Goal: Task Accomplishment & Management: Use online tool/utility

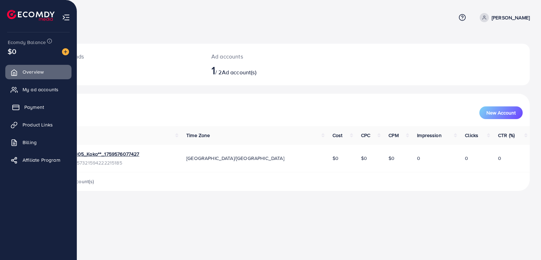
click at [36, 110] on span "Payment" at bounding box center [34, 106] width 20 height 7
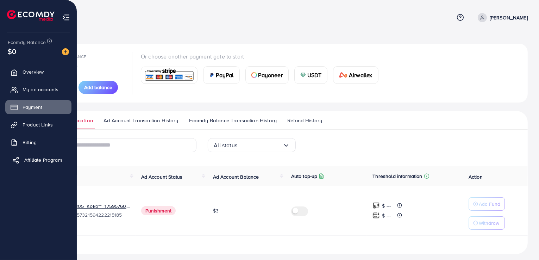
click at [27, 162] on span "Affiliate Program" at bounding box center [43, 159] width 38 height 7
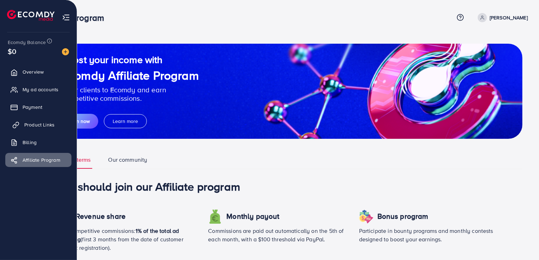
click at [39, 130] on link "Product Links" at bounding box center [38, 125] width 66 height 14
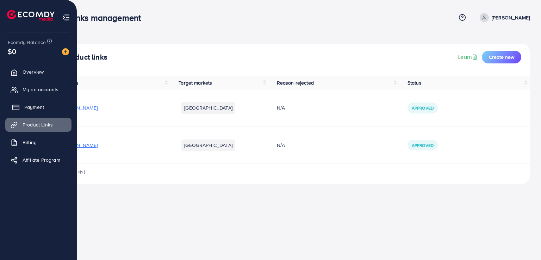
click at [40, 105] on span "Payment" at bounding box center [34, 106] width 20 height 7
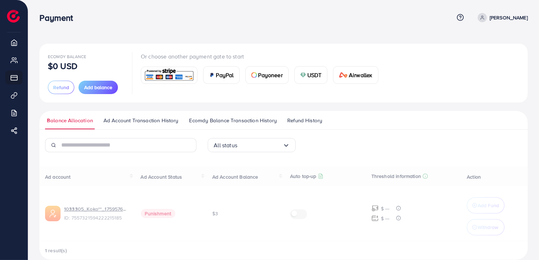
click at [315, 123] on span "Refund History" at bounding box center [304, 120] width 35 height 8
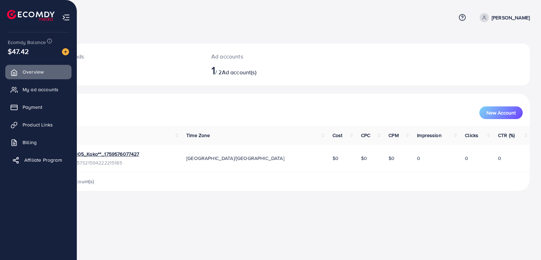
click at [6, 169] on ul "Overview My ad accounts Payment Product Links Billing Affiliate Program" at bounding box center [38, 119] width 77 height 109
click at [30, 107] on span "Payment" at bounding box center [34, 106] width 20 height 7
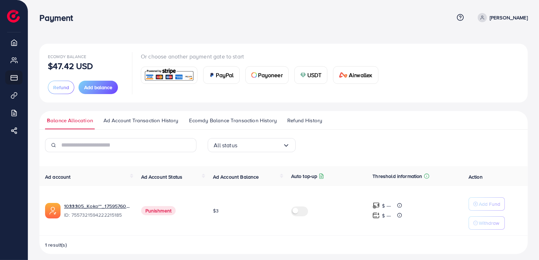
click at [318, 118] on span "Refund History" at bounding box center [304, 120] width 35 height 8
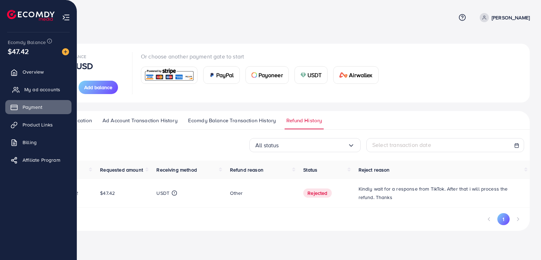
click at [28, 85] on link "My ad accounts" at bounding box center [38, 89] width 66 height 14
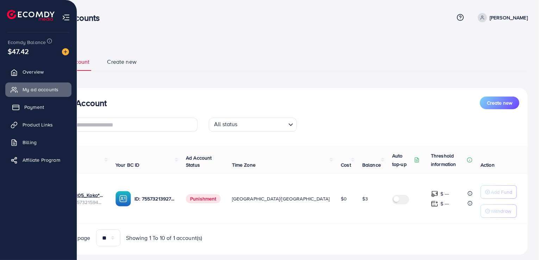
click at [34, 109] on span "Payment" at bounding box center [34, 106] width 20 height 7
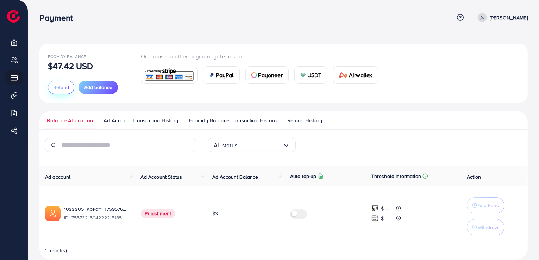
click at [64, 90] on span "Refund" at bounding box center [61, 87] width 16 height 7
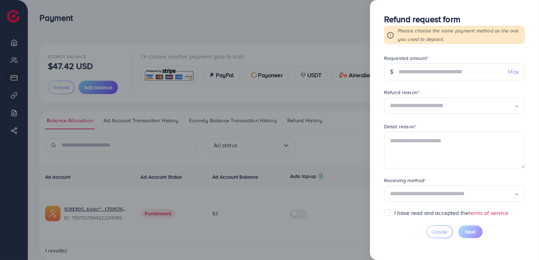
click at [167, 12] on div at bounding box center [269, 130] width 539 height 260
